Goal: Find specific page/section: Find specific page/section

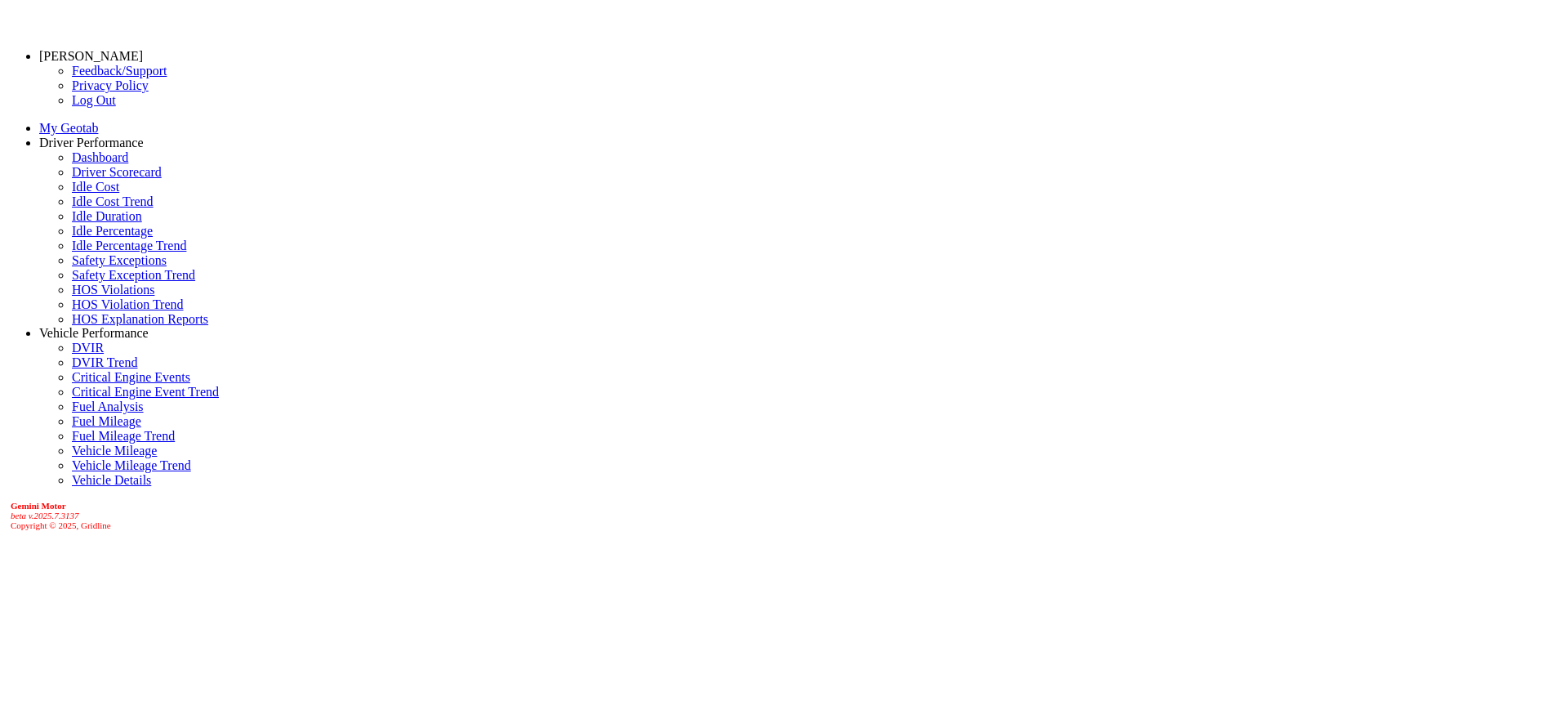
select select "******"
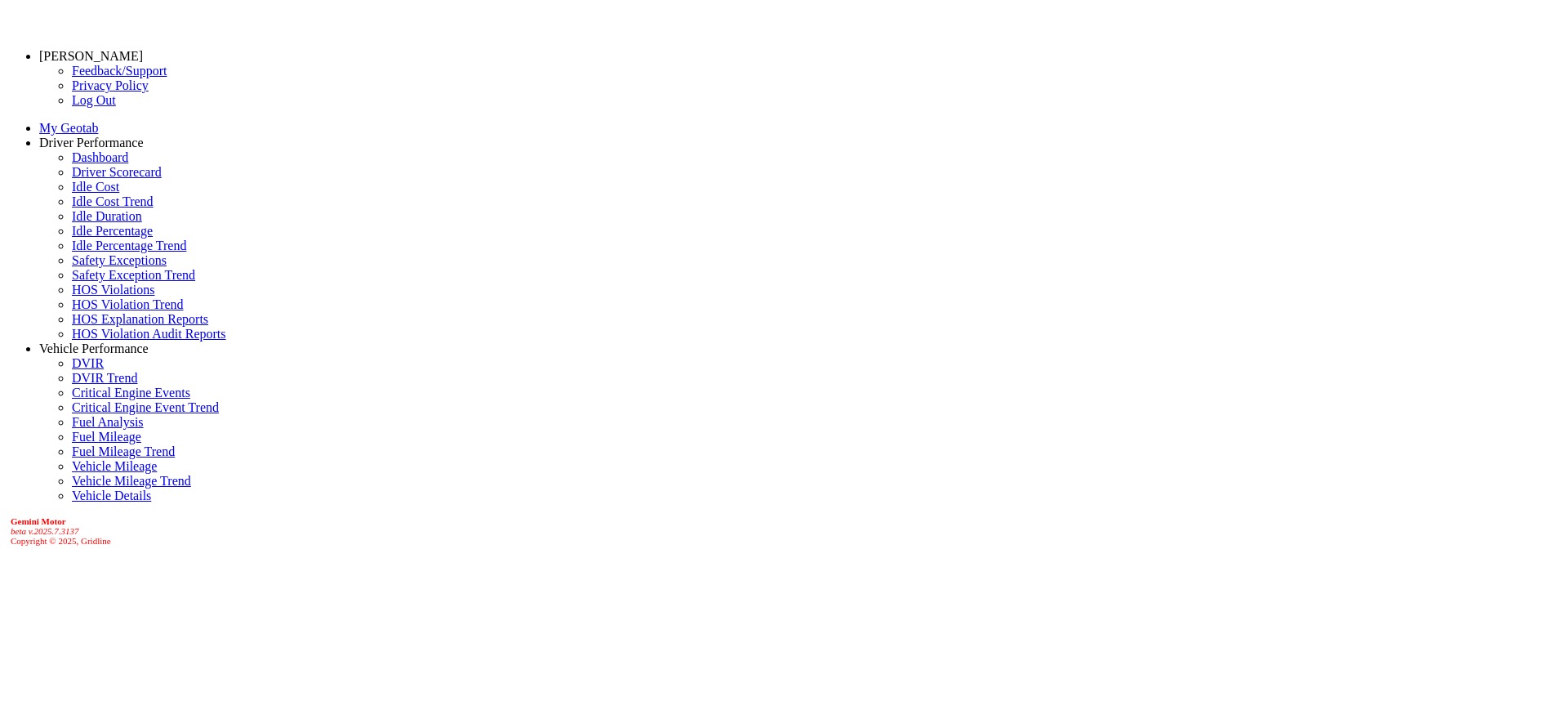
click at [118, 179] on link "Driver Scorecard" at bounding box center [116, 172] width 90 height 14
